Goal: Task Accomplishment & Management: Use online tool/utility

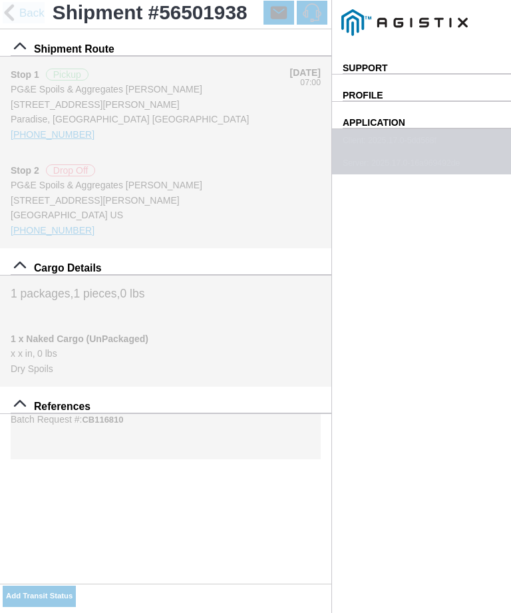
scroll to position [21, 0]
click at [0, 0] on select "Select Arrive at Drop Off Arrive at Pickup Break Start Break Stop Depart Drop O…" at bounding box center [0, 0] width 0 height 0
select select "DPTPULOC"
click at [0, 0] on input "08:31" at bounding box center [0, 0] width 0 height 0
type input "09:50"
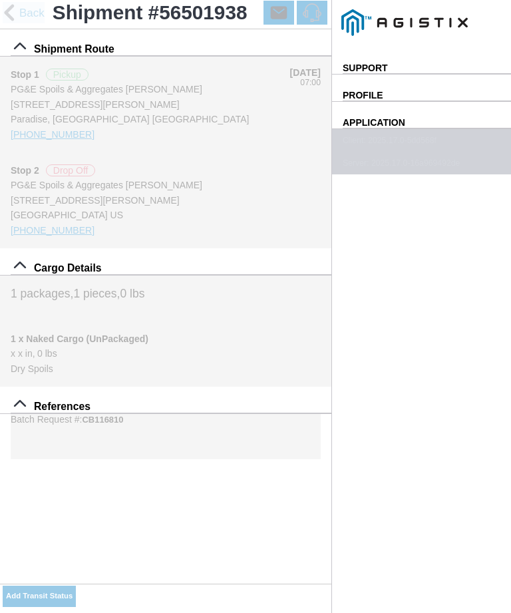
click at [0, 0] on div "Location" at bounding box center [0, 0] width 0 height 0
click at [0, 0] on div "[STREET_ADDRESS][PERSON_NAME]" at bounding box center [0, 0] width 0 height 0
click at [0, 0] on ion-backdrop at bounding box center [0, 0] width 0 height 0
click at [0, 0] on div "Location" at bounding box center [0, 0] width 0 height 0
click at [0, 0] on div "[STREET_ADDRESS][PERSON_NAME]" at bounding box center [0, 0] width 0 height 0
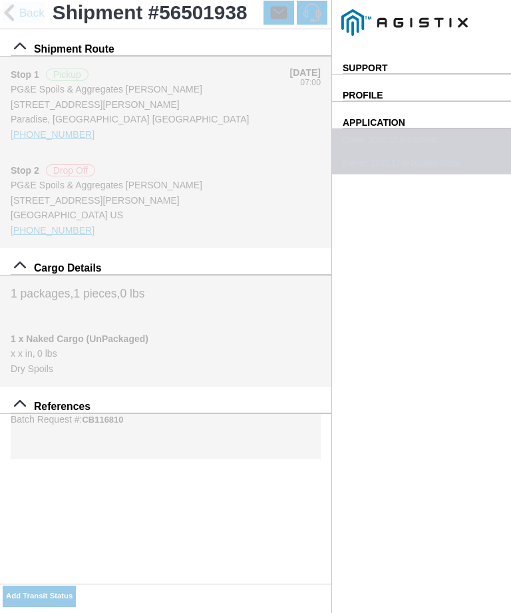
click at [0, 0] on slot "Apply" at bounding box center [0, 0] width 0 height 0
type input "Paradise"
click at [0, 0] on select "Select 1" x 3" Rock 1" x 4" Rock 2" x 4" Rock Asphalt Cold Patch Backfill Spec …" at bounding box center [0, 0] width 0 height 0
select select "708654"
click at [0, 0] on span "SAVE" at bounding box center [0, 0] width 0 height 0
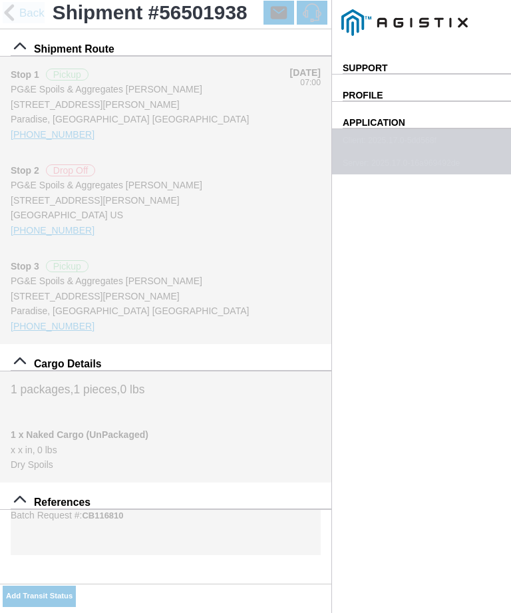
click at [76, 586] on ion-buttons "Add Transit Status" at bounding box center [39, 596] width 73 height 25
click at [271, 555] on div "Batch Request #: CB116810" at bounding box center [166, 532] width 310 height 45
click at [76, 589] on button "Add Transit Status" at bounding box center [39, 596] width 73 height 21
click at [0, 0] on input "09:29" at bounding box center [0, 0] width 0 height 0
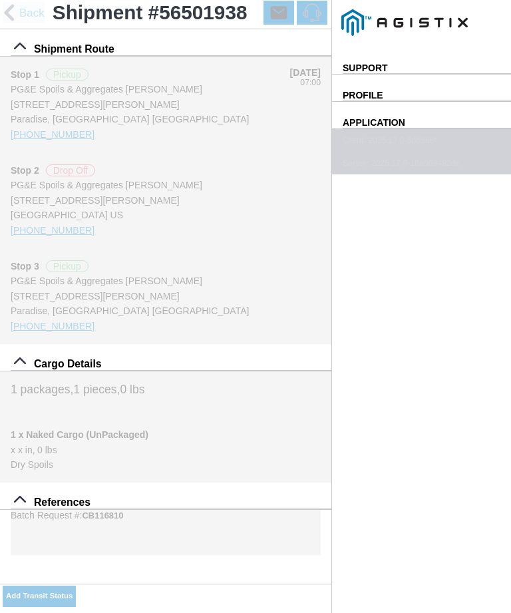
type input "10:35"
click at [0, 0] on select "Select Arrive at Drop Off Arrive at Pickup Break Start Break Stop Depart Drop O…" at bounding box center [0, 0] width 0 height 0
select select "ARVPULOC"
click at [0, 0] on div "Location" at bounding box center [0, 0] width 0 height 0
click at [0, 0] on div "[STREET_ADDRESS][PERSON_NAME]" at bounding box center [0, 0] width 0 height 0
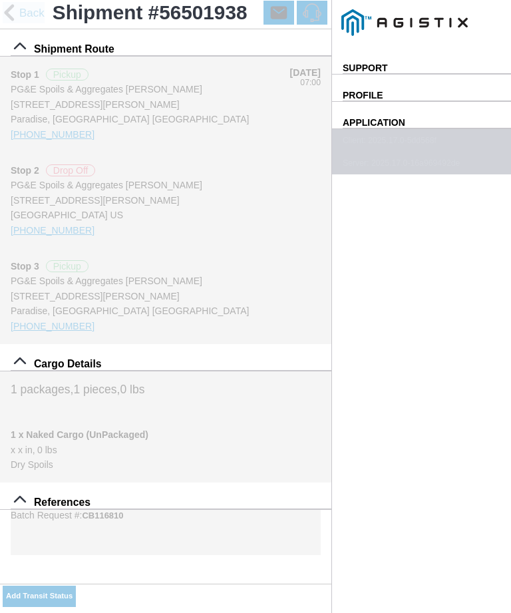
click at [0, 0] on slot "Apply" at bounding box center [0, 0] width 0 height 0
type input "Paradise"
click at [0, 0] on button "SAVE" at bounding box center [0, 0] width 0 height 0
